Goal: Check status: Check status

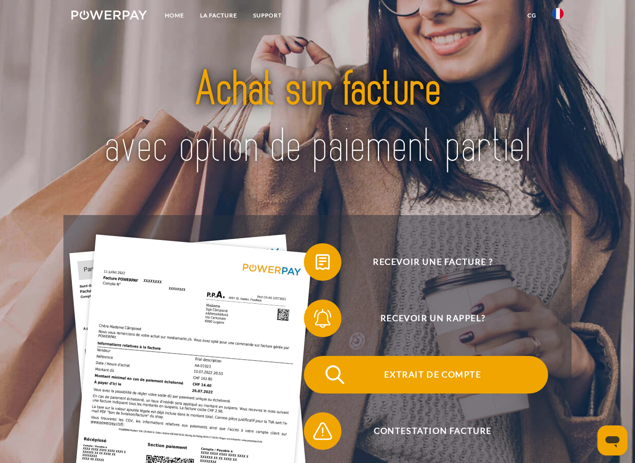
click at [404, 377] on span "Extrait de compte" at bounding box center [432, 375] width 230 height 38
click at [415, 369] on span "Extrait de compte" at bounding box center [432, 375] width 230 height 38
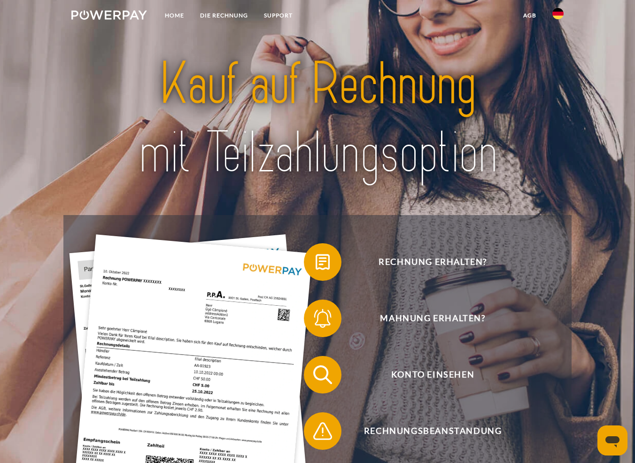
click at [551, 14] on link at bounding box center [557, 16] width 27 height 19
click at [562, 44] on img at bounding box center [557, 43] width 11 height 11
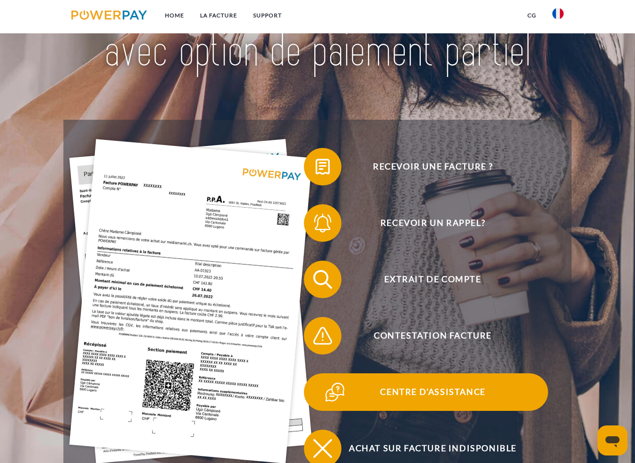
scroll to position [94, 0]
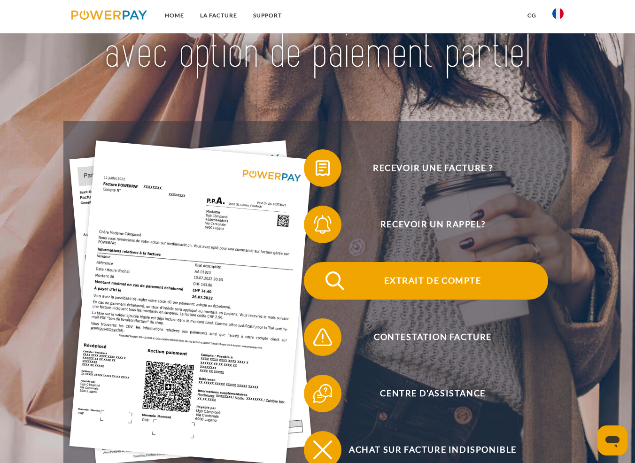
click at [412, 286] on span "Extrait de compte" at bounding box center [432, 281] width 230 height 38
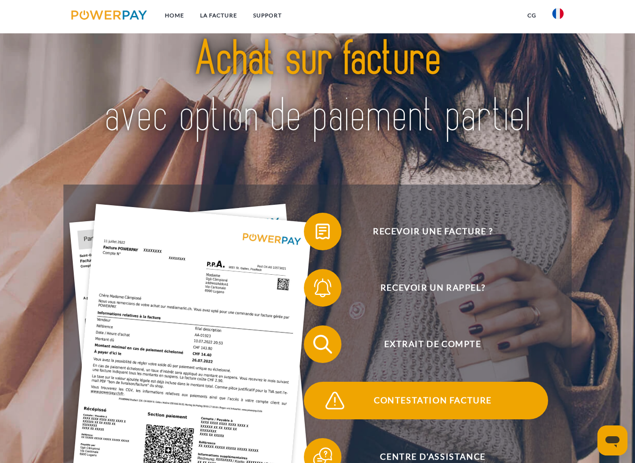
scroll to position [94, 0]
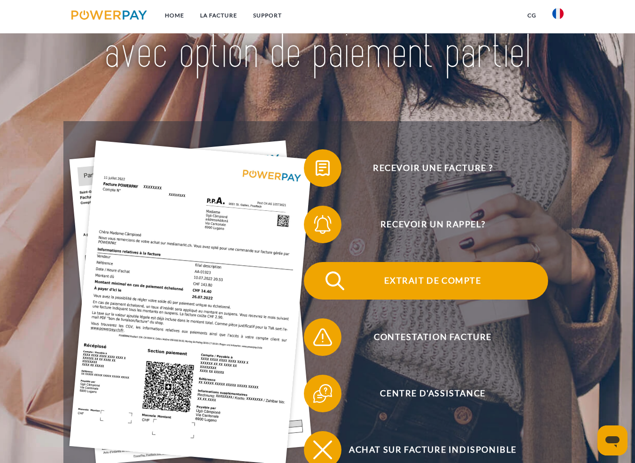
click at [448, 282] on span "Extrait de compte" at bounding box center [432, 281] width 230 height 38
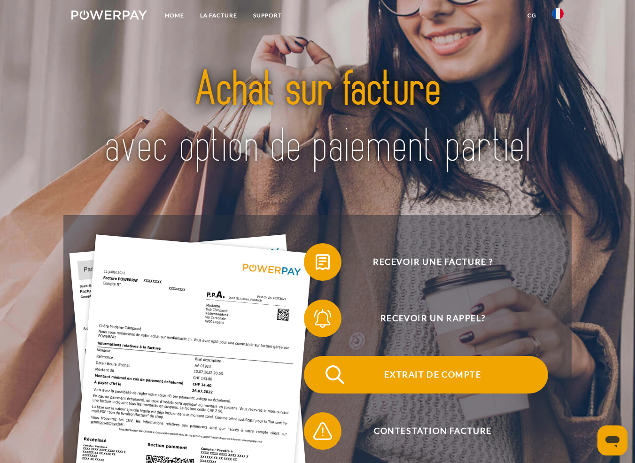
click at [425, 367] on span "Extrait de compte" at bounding box center [432, 375] width 230 height 38
